Goal: Find contact information: Find contact information

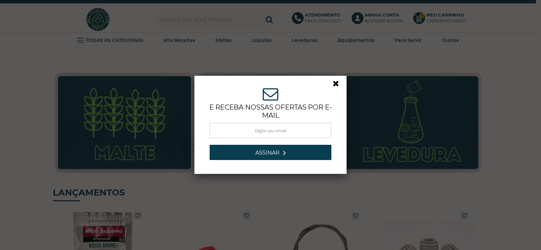
click at [334, 83] on link at bounding box center [339, 85] width 12 height 12
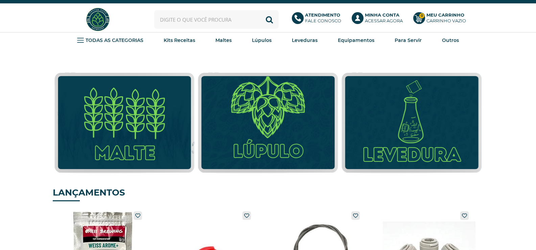
click at [218, 20] on input "text" at bounding box center [216, 19] width 124 height 19
type input "termômetro"
click at [260, 10] on button "Buscar" at bounding box center [269, 19] width 19 height 19
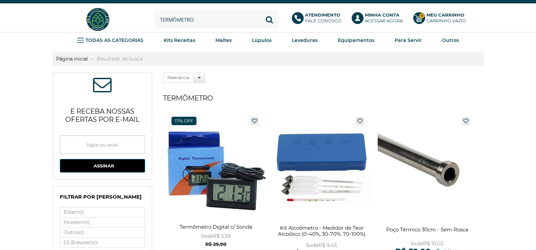
drag, startPoint x: 203, startPoint y: 22, endPoint x: 144, endPoint y: 45, distance: 62.3
click at [144, 45] on div "Minha Conta Acessar agora Minha conta Alterar Senha Meus Pedidos Lista de Desej…" at bounding box center [268, 25] width 536 height 45
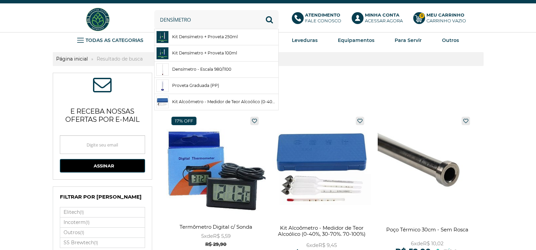
type input "densímetro"
click at [260, 10] on button "Buscar" at bounding box center [269, 19] width 19 height 19
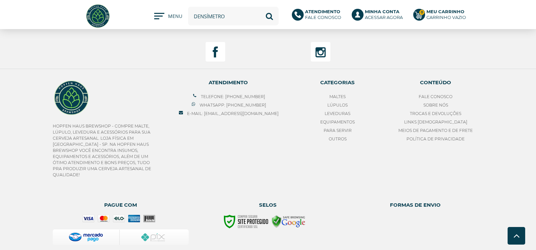
scroll to position [508, 0]
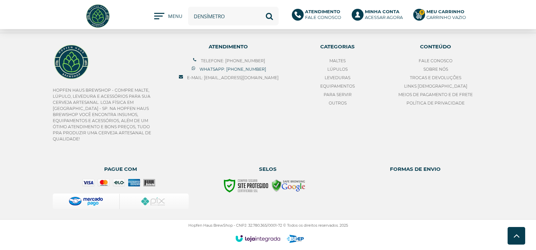
drag, startPoint x: 269, startPoint y: 68, endPoint x: 231, endPoint y: 68, distance: 38.6
click at [231, 68] on ul "Telefone: (18) 99755-8853 Whatsapp: (18) 99755-8853 E-mail: contato@hopfenhausb…" at bounding box center [228, 68] width 101 height 25
copy link "(18) 99755-8853"
